Goal: Transaction & Acquisition: Purchase product/service

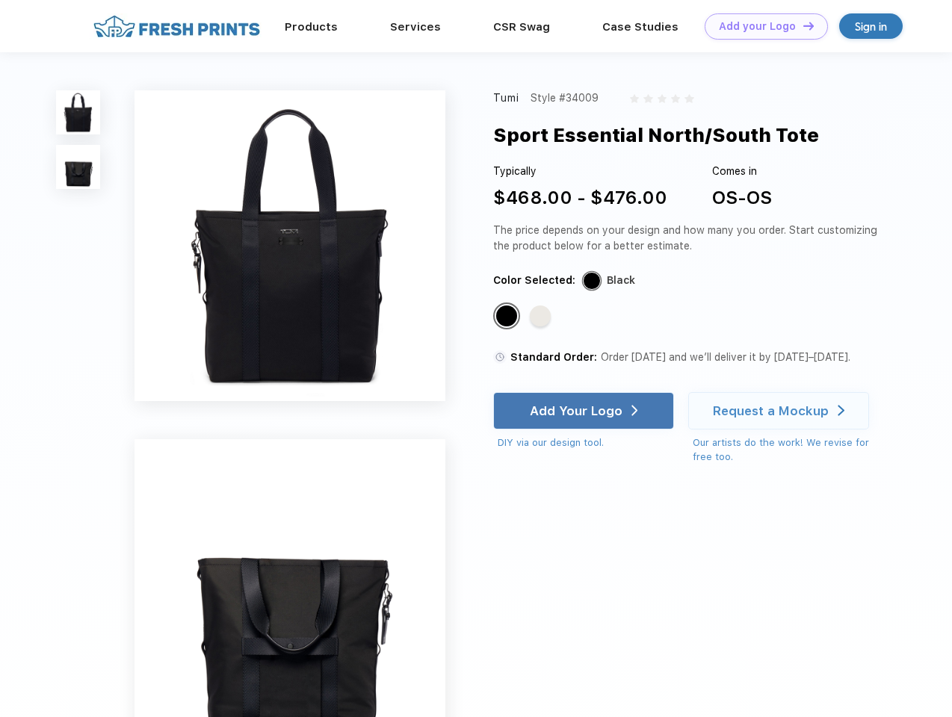
click at [760, 26] on link "Add your Logo Design Tool" at bounding box center [765, 26] width 123 height 26
click at [0, 0] on div "Design Tool" at bounding box center [0, 0] width 0 height 0
click at [801, 25] on link "Add your Logo Design Tool" at bounding box center [765, 26] width 123 height 26
click at [78, 112] on img at bounding box center [78, 112] width 44 height 44
click at [78, 167] on img at bounding box center [78, 167] width 44 height 44
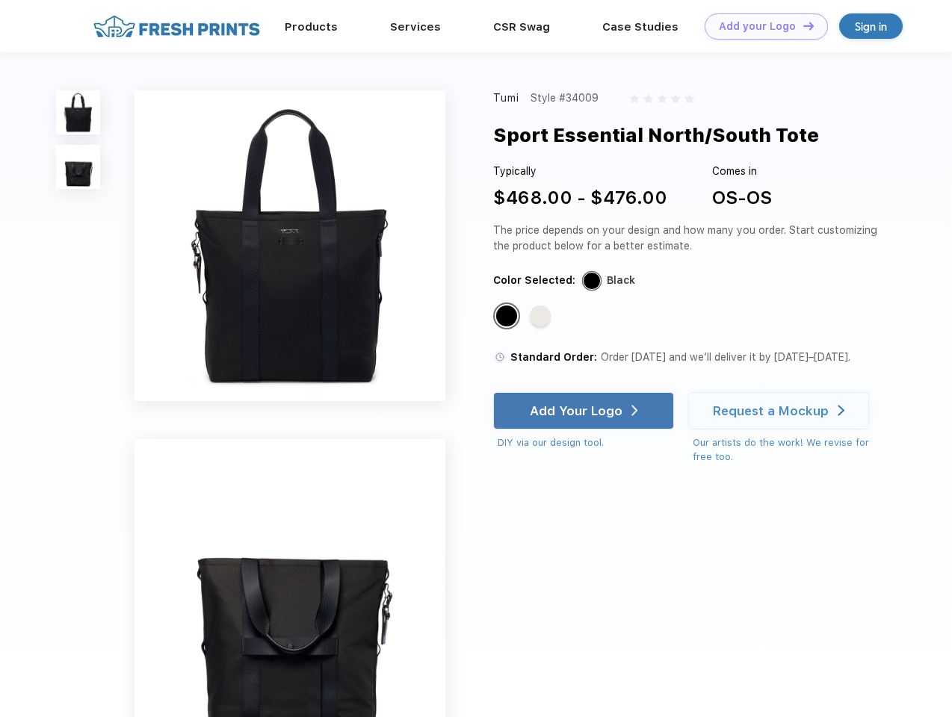
click at [508, 317] on div "Standard Color" at bounding box center [506, 315] width 21 height 21
click at [541, 317] on div "Standard Color" at bounding box center [540, 315] width 21 height 21
click at [585, 411] on div "Add Your Logo" at bounding box center [576, 410] width 93 height 15
click at [781, 411] on div "Request a Mockup" at bounding box center [771, 410] width 116 height 15
